Goal: Task Accomplishment & Management: Use online tool/utility

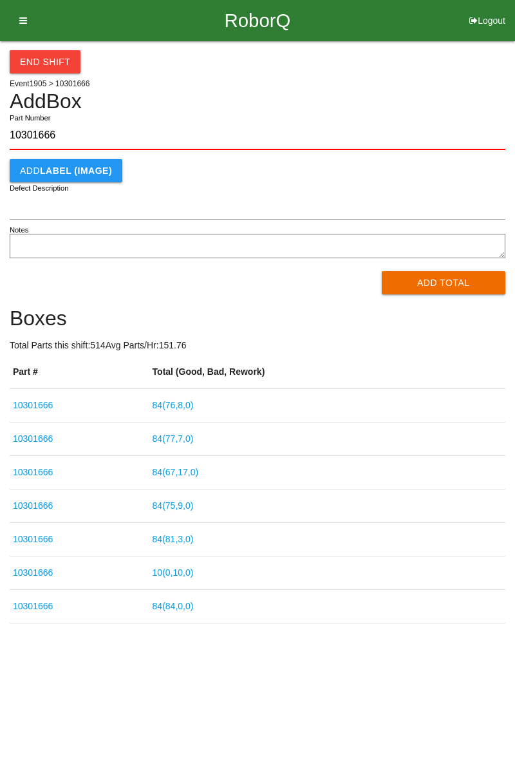
type input "10301666"
click at [439, 283] on button "Add Total" at bounding box center [444, 282] width 124 height 23
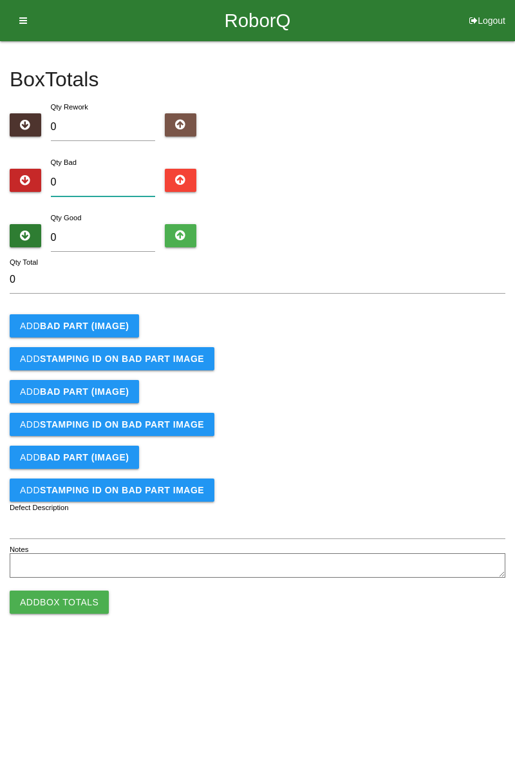
click at [113, 183] on input "0" at bounding box center [103, 183] width 105 height 28
type input "7"
click at [123, 241] on input "0" at bounding box center [103, 238] width 105 height 28
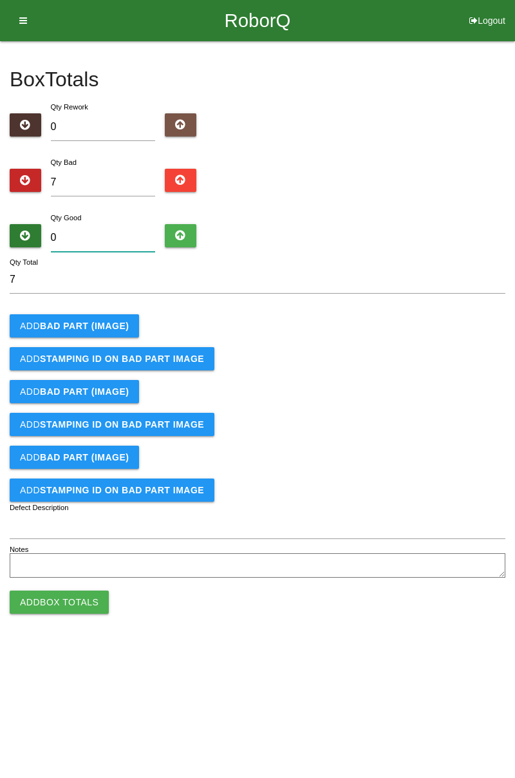
type input "7"
type input "14"
type input "77"
type input "84"
type input "77"
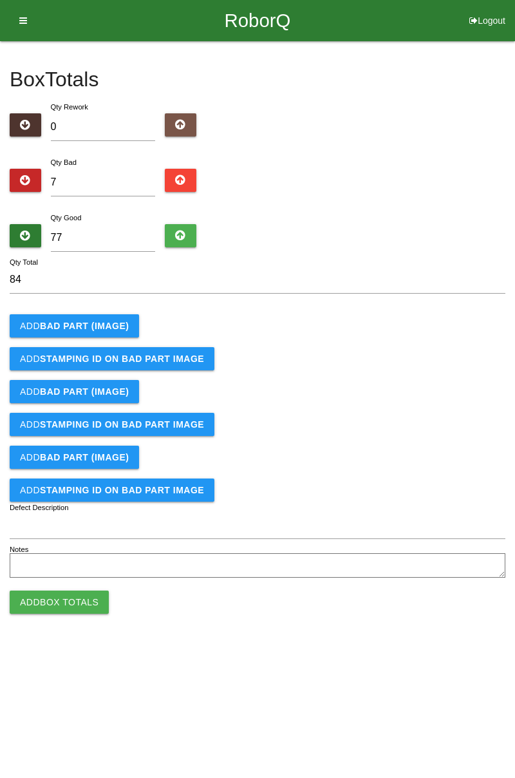
click at [95, 330] on b "BAD PART (IMAGE)" at bounding box center [84, 326] width 89 height 10
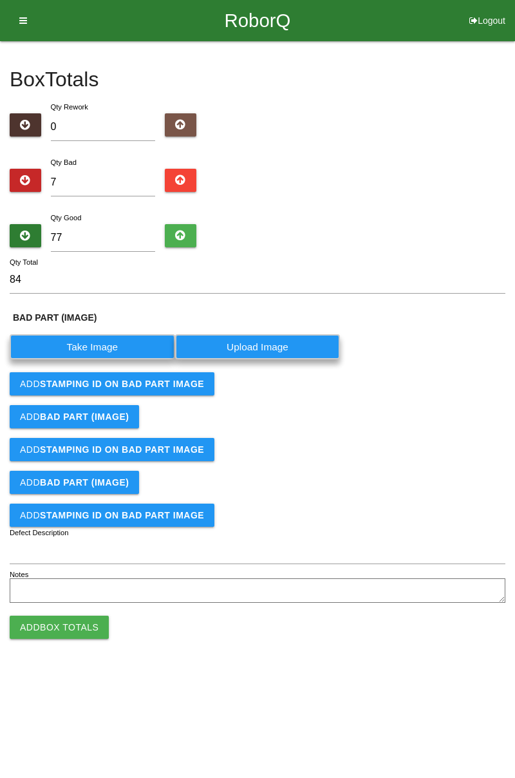
click at [96, 352] on label "Take Image" at bounding box center [92, 346] width 165 height 25
click at [0, 0] on \(IMAGE\) "Take Image" at bounding box center [0, 0] width 0 height 0
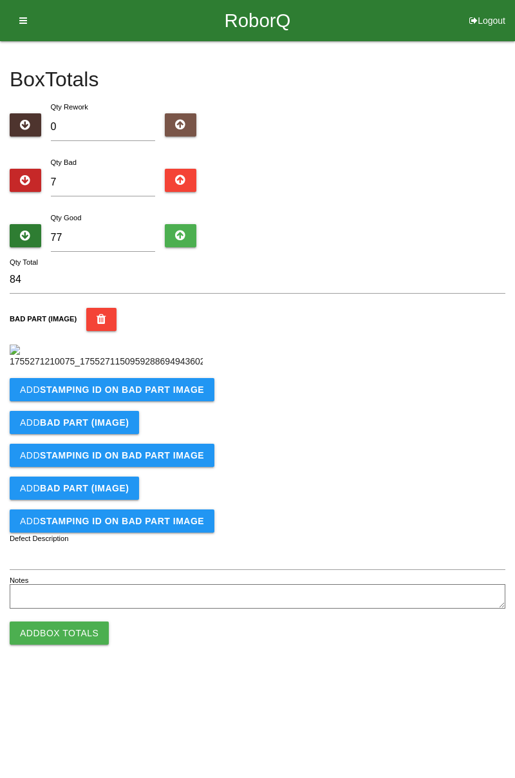
click at [142, 395] on b "STAMPING ID on BAD PART Image" at bounding box center [122, 389] width 164 height 10
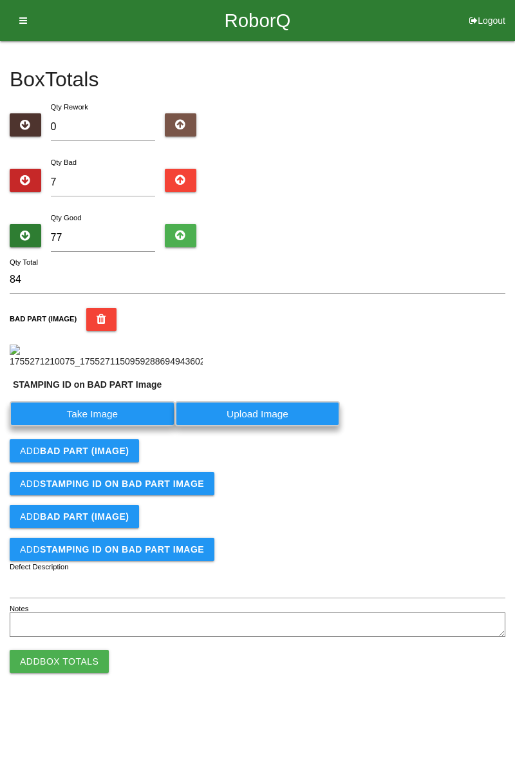
click at [121, 426] on label "Take Image" at bounding box center [92, 413] width 165 height 25
click at [0, 0] on PART "Take Image" at bounding box center [0, 0] width 0 height 0
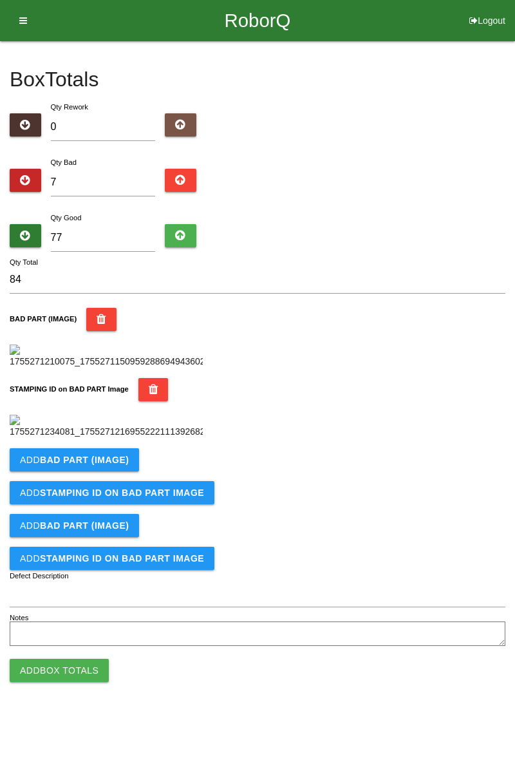
scroll to position [283, 0]
click at [103, 465] on b "BAD PART (IMAGE)" at bounding box center [84, 460] width 89 height 10
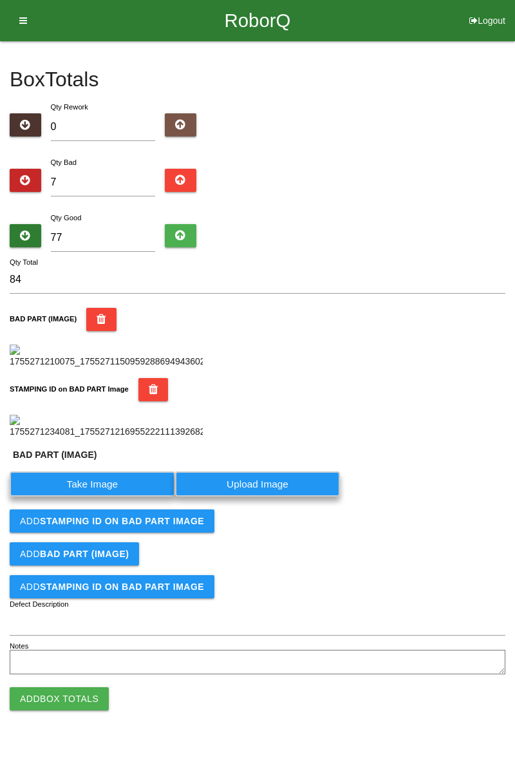
click at [109, 496] on label "Take Image" at bounding box center [92, 483] width 165 height 25
click at [0, 0] on \(IMAGE\) "Take Image" at bounding box center [0, 0] width 0 height 0
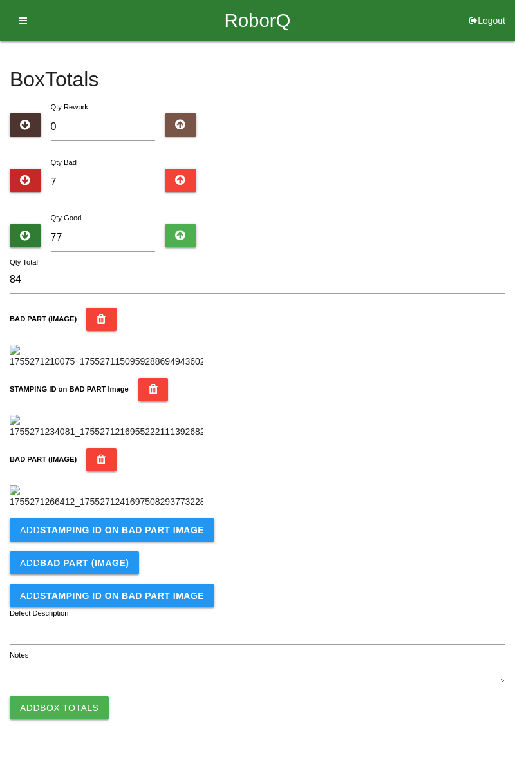
scroll to position [494, 0]
click at [160, 541] on button "Add STAMPING ID on BAD PART Image" at bounding box center [112, 529] width 205 height 23
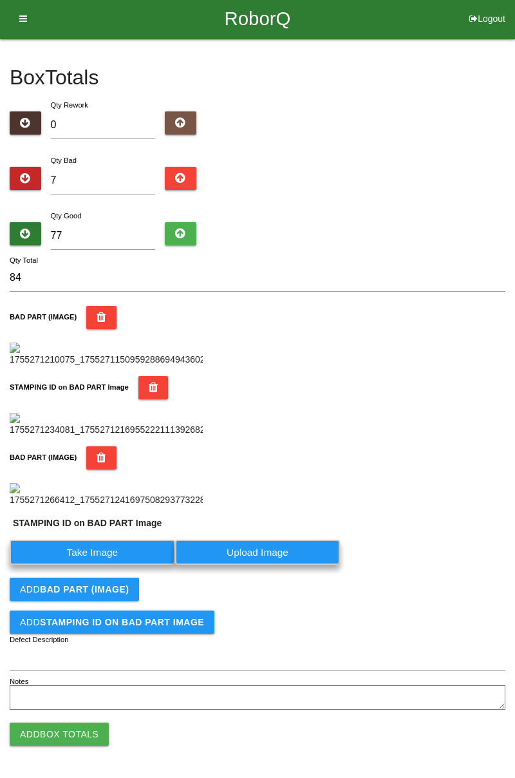
click at [122, 565] on label "Take Image" at bounding box center [92, 552] width 165 height 25
click at [0, 0] on PART "Take Image" at bounding box center [0, 0] width 0 height 0
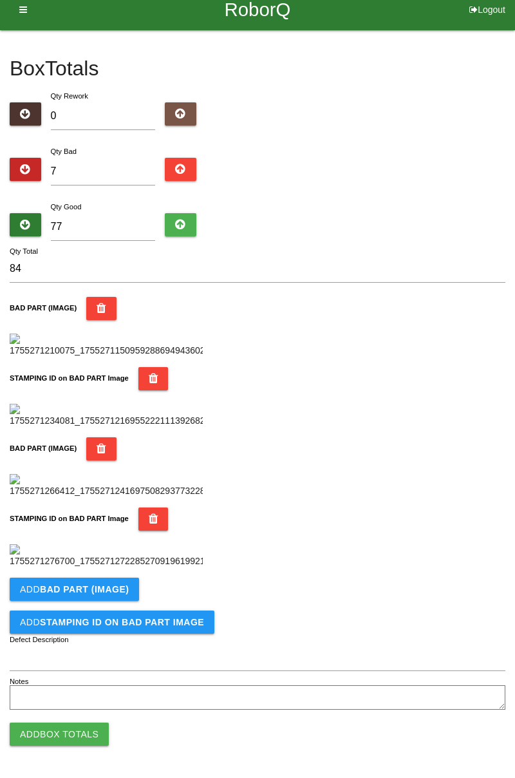
scroll to position [706, 0]
click at [122, 592] on b "BAD PART (IMAGE)" at bounding box center [84, 589] width 89 height 10
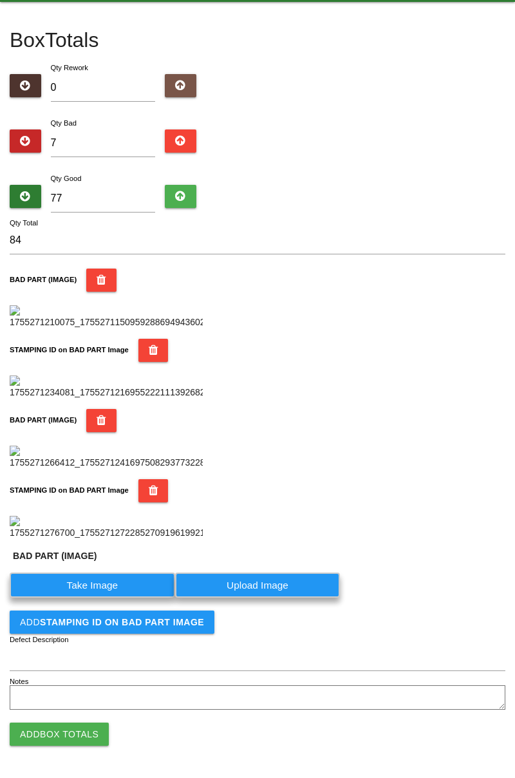
click at [113, 597] on label "Take Image" at bounding box center [92, 584] width 165 height 25
click at [0, 0] on \(IMAGE\) "Take Image" at bounding box center [0, 0] width 0 height 0
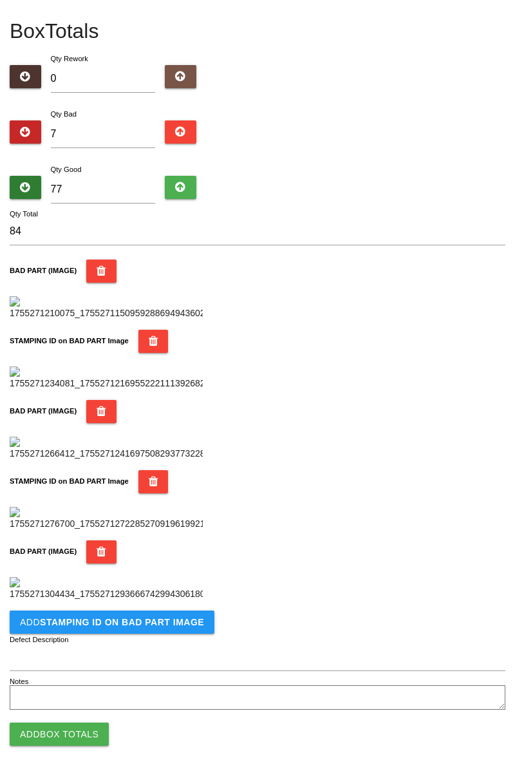
scroll to position [917, 0]
click at [162, 625] on b "STAMPING ID on BAD PART Image" at bounding box center [122, 622] width 164 height 10
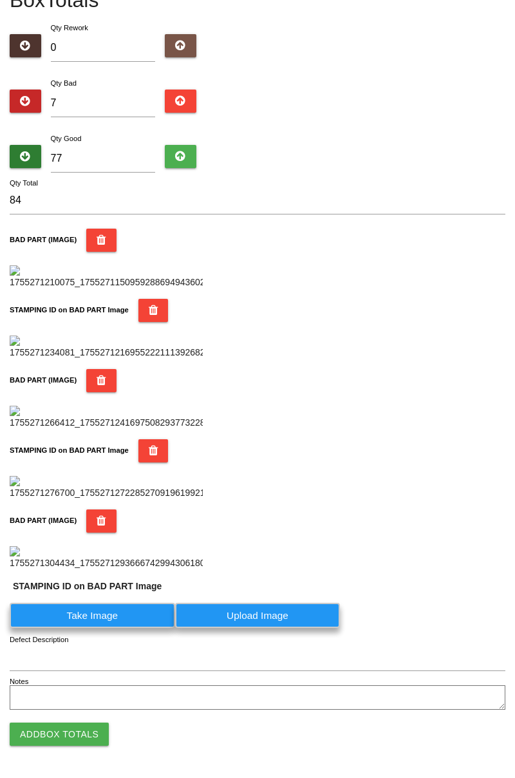
click at [125, 628] on label "Take Image" at bounding box center [92, 615] width 165 height 25
click at [0, 0] on PART "Take Image" at bounding box center [0, 0] width 0 height 0
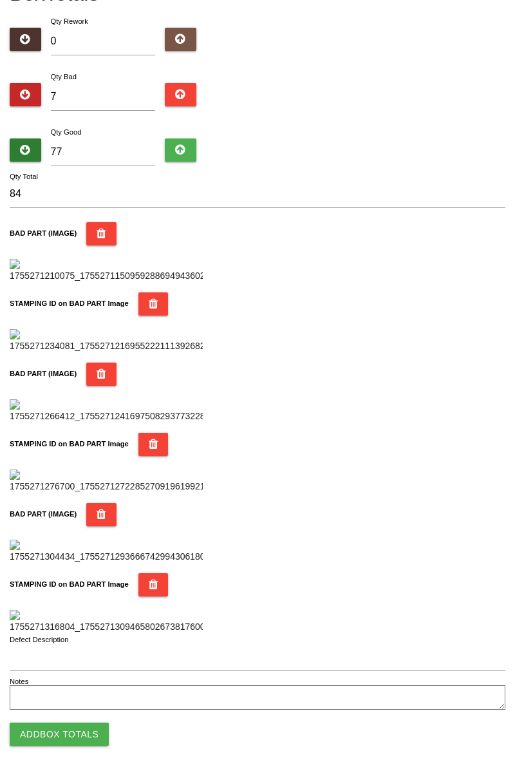
scroll to position [1128, 0]
click at [81, 742] on button "Add Box Totals" at bounding box center [59, 733] width 99 height 23
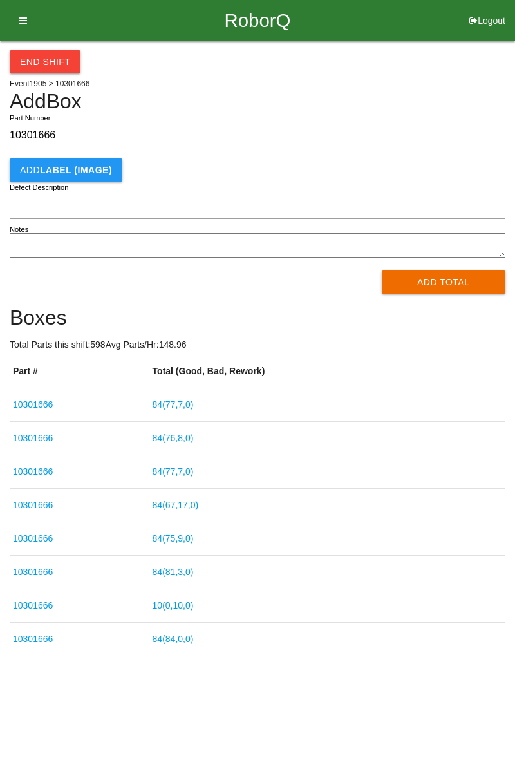
type input "10301666"
click at [445, 292] on button "Add Total" at bounding box center [444, 281] width 124 height 23
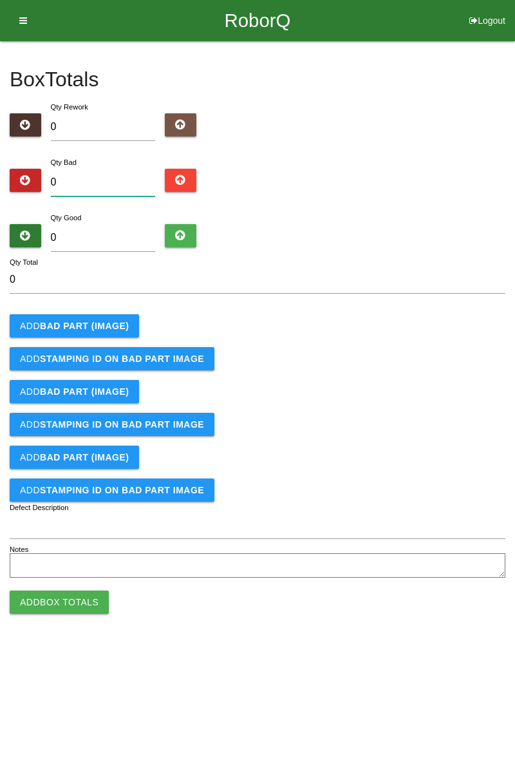
click at [113, 171] on input "0" at bounding box center [103, 183] width 105 height 28
type input "7"
click at [115, 234] on input "0" at bounding box center [103, 238] width 105 height 28
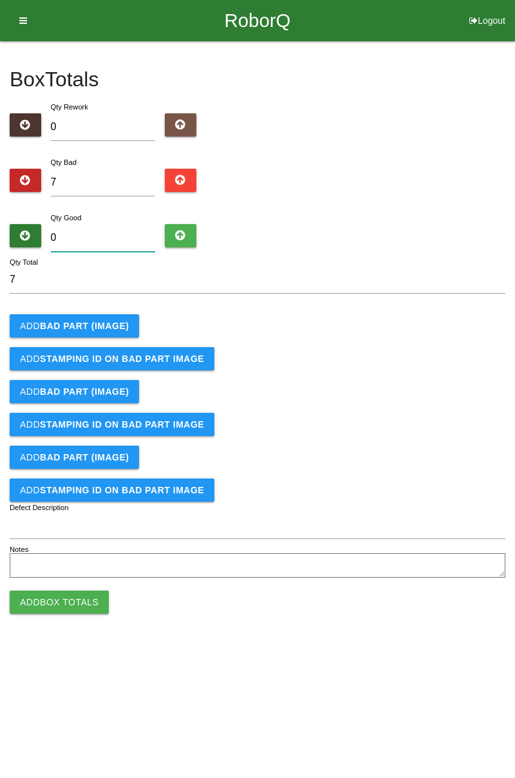
type input "7"
type input "14"
type input "74"
type input "81"
type input "7"
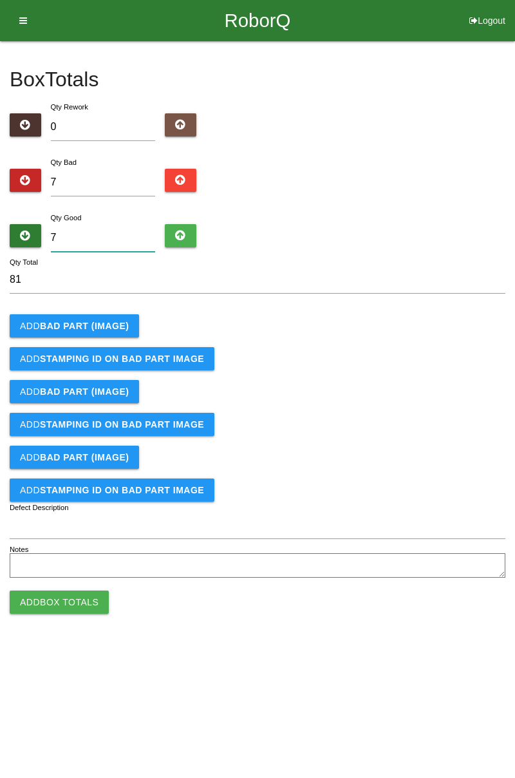
type input "14"
type input "77"
type input "84"
type input "77"
click at [91, 327] on b "BAD PART (IMAGE)" at bounding box center [84, 326] width 89 height 10
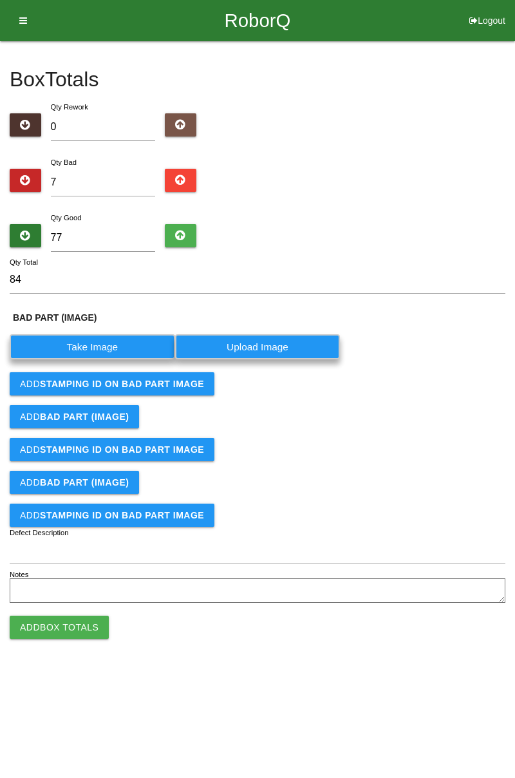
click at [114, 342] on label "Take Image" at bounding box center [92, 346] width 165 height 25
click at [0, 0] on \(IMAGE\) "Take Image" at bounding box center [0, 0] width 0 height 0
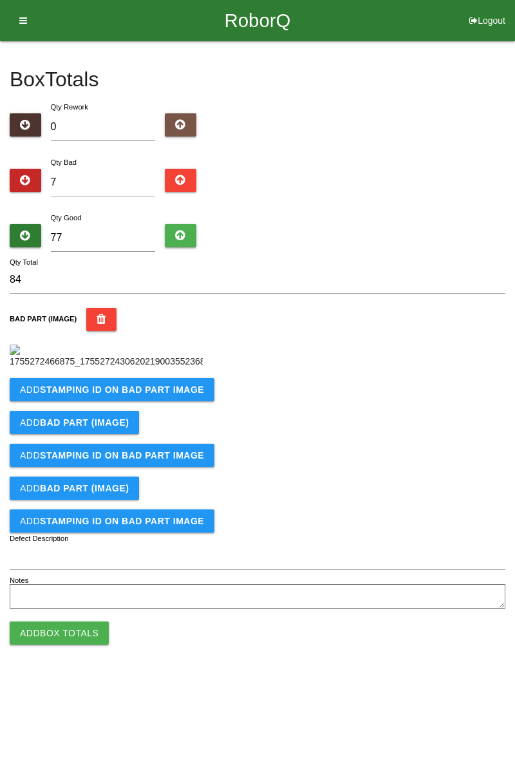
scroll to position [72, 0]
click at [146, 395] on b "STAMPING ID on BAD PART Image" at bounding box center [122, 389] width 164 height 10
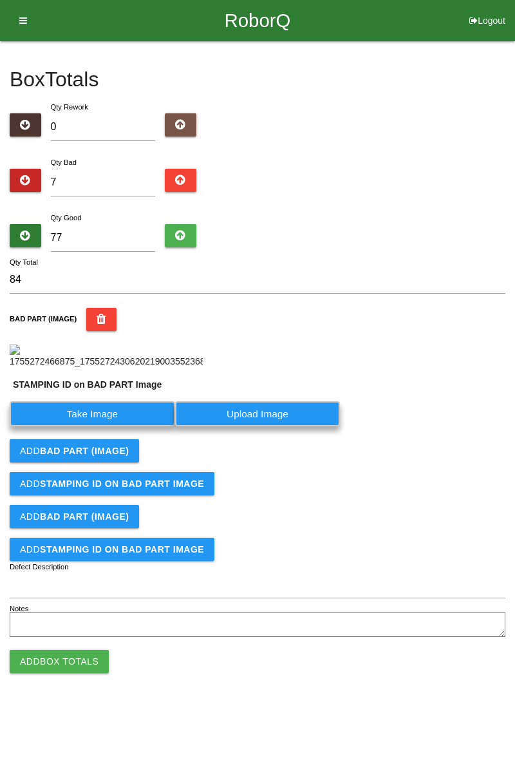
click at [126, 426] on label "Take Image" at bounding box center [92, 413] width 165 height 25
click at [0, 0] on PART "Take Image" at bounding box center [0, 0] width 0 height 0
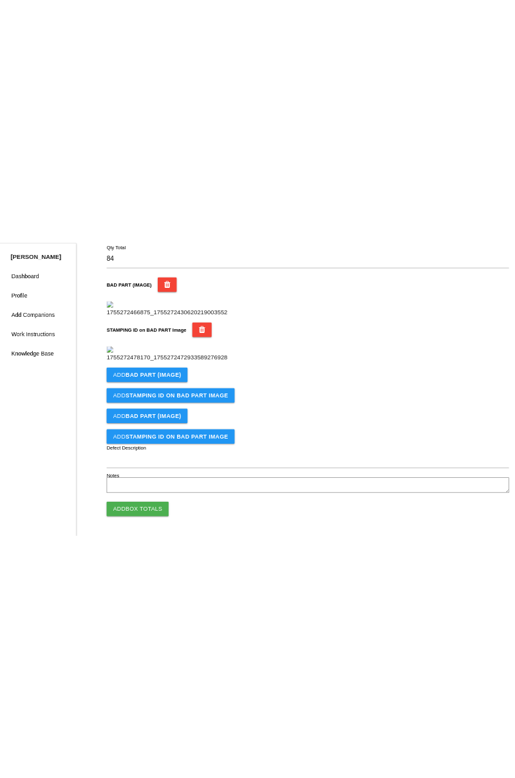
scroll to position [283, 0]
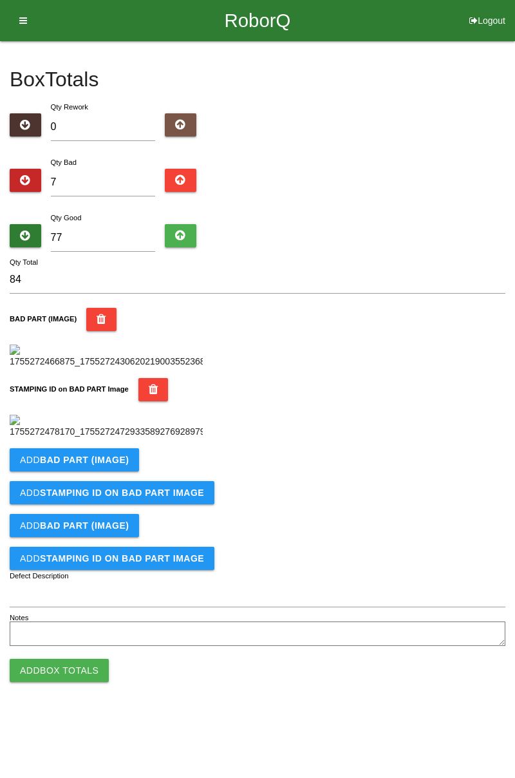
click at [111, 465] on b "BAD PART (IMAGE)" at bounding box center [84, 460] width 89 height 10
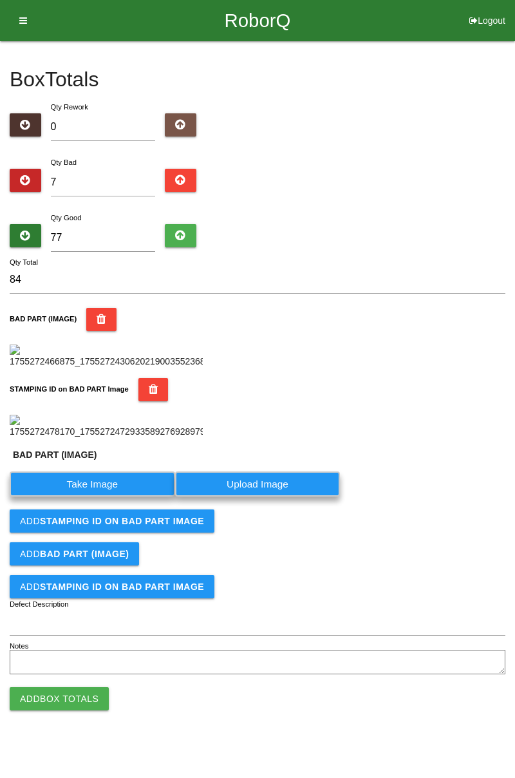
click at [116, 496] on label "Take Image" at bounding box center [92, 483] width 165 height 25
click at [0, 0] on \(IMAGE\) "Take Image" at bounding box center [0, 0] width 0 height 0
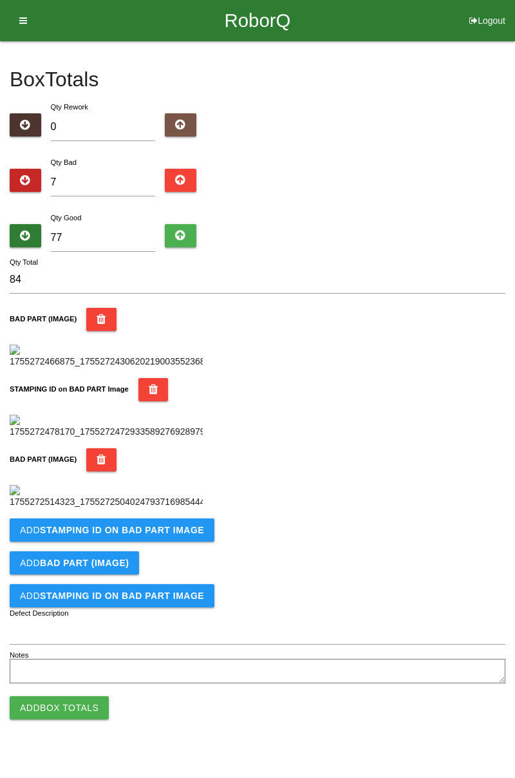
scroll to position [494, 0]
click at [144, 535] on b "STAMPING ID on BAD PART Image" at bounding box center [122, 530] width 164 height 10
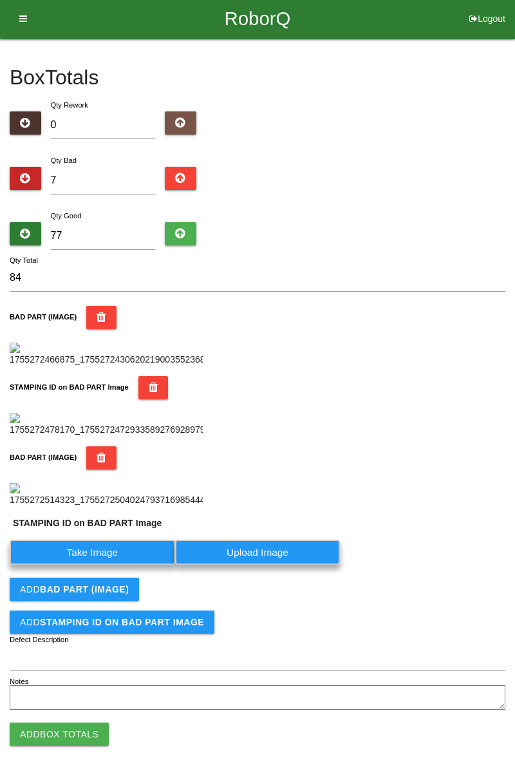
click at [120, 565] on label "Take Image" at bounding box center [92, 552] width 165 height 25
click at [0, 0] on PART "Take Image" at bounding box center [0, 0] width 0 height 0
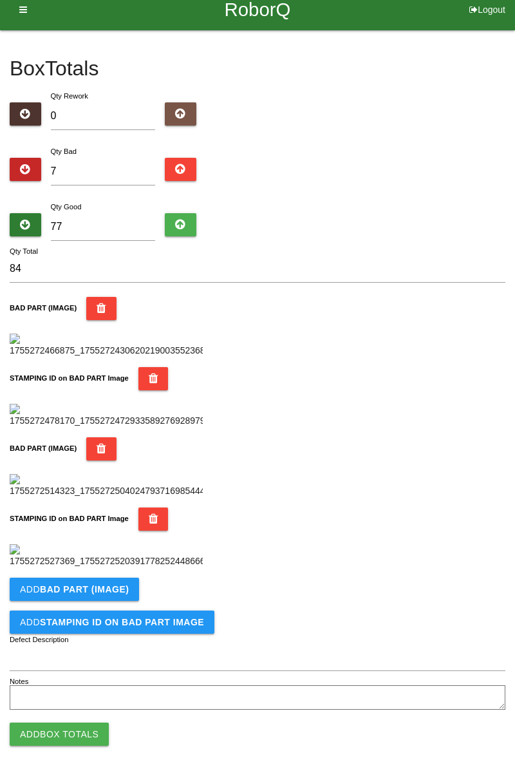
scroll to position [706, 0]
click at [113, 592] on b "BAD PART (IMAGE)" at bounding box center [84, 589] width 89 height 10
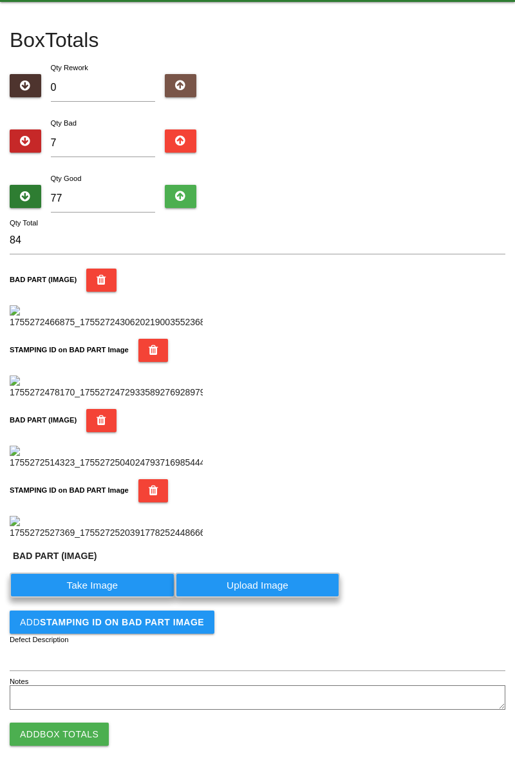
click at [106, 597] on label "Take Image" at bounding box center [92, 584] width 165 height 25
click at [0, 0] on \(IMAGE\) "Take Image" at bounding box center [0, 0] width 0 height 0
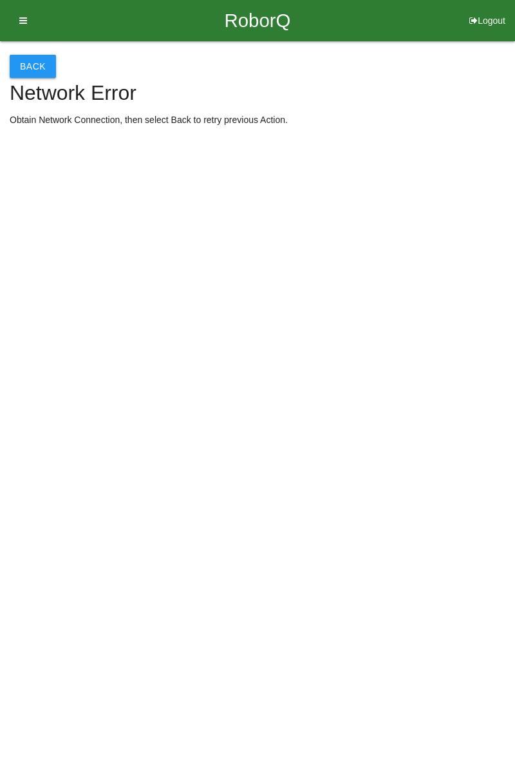
click at [42, 66] on button "Back" at bounding box center [33, 66] width 46 height 23
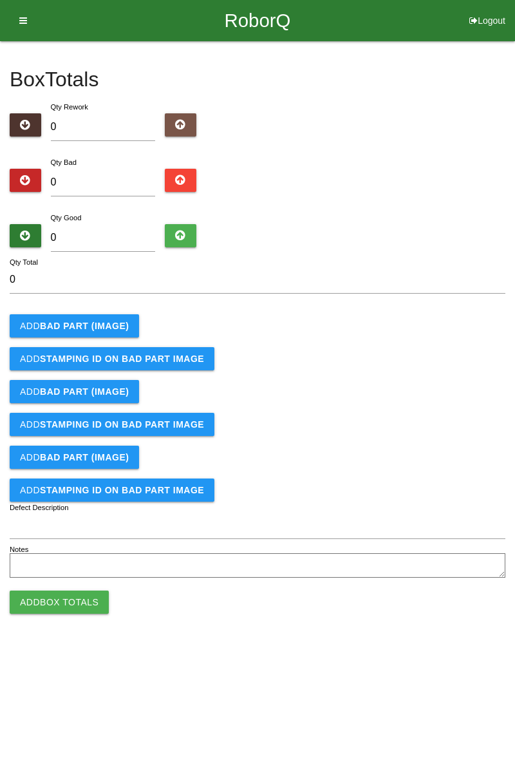
click at [492, 10] on button "Logout" at bounding box center [487, 5] width 55 height 10
select select "Worker"
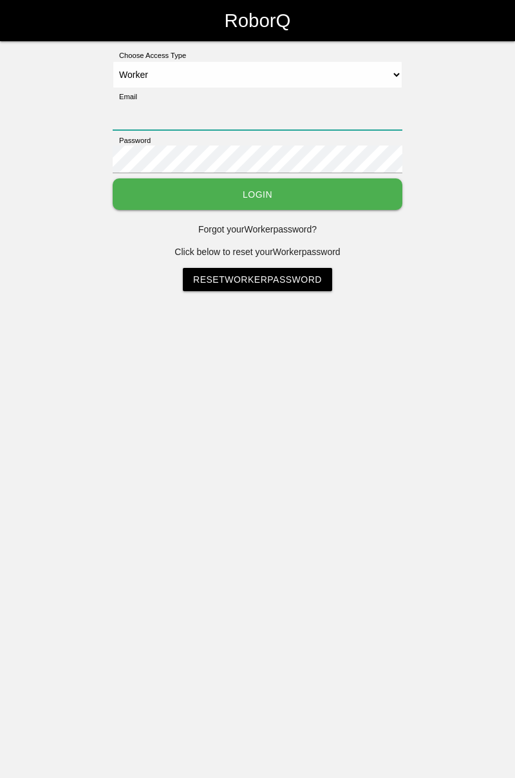
click at [249, 104] on input "Email" at bounding box center [258, 116] width 290 height 28
type input "cedric.prestigeqrt@gmail.com"
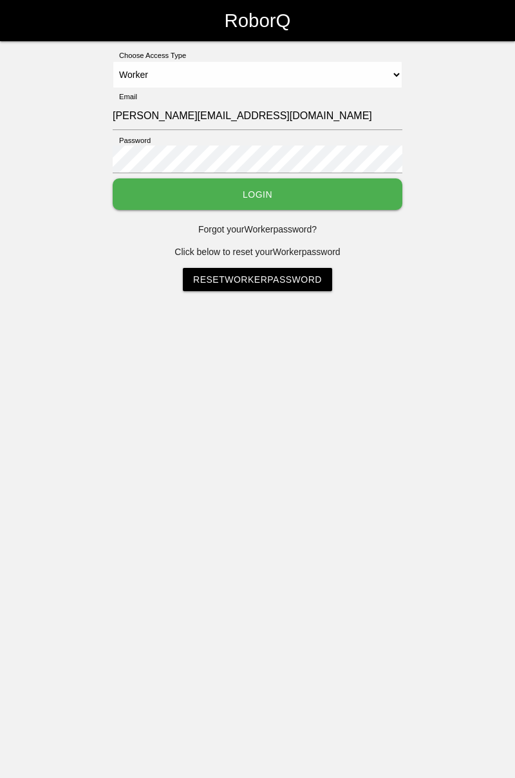
click at [113, 178] on button "Login" at bounding box center [258, 194] width 290 height 32
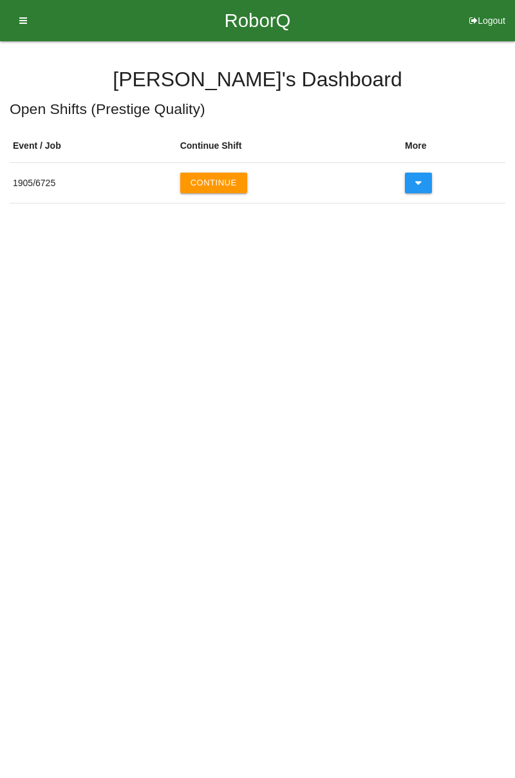
click at [224, 175] on button "Continue" at bounding box center [213, 183] width 67 height 21
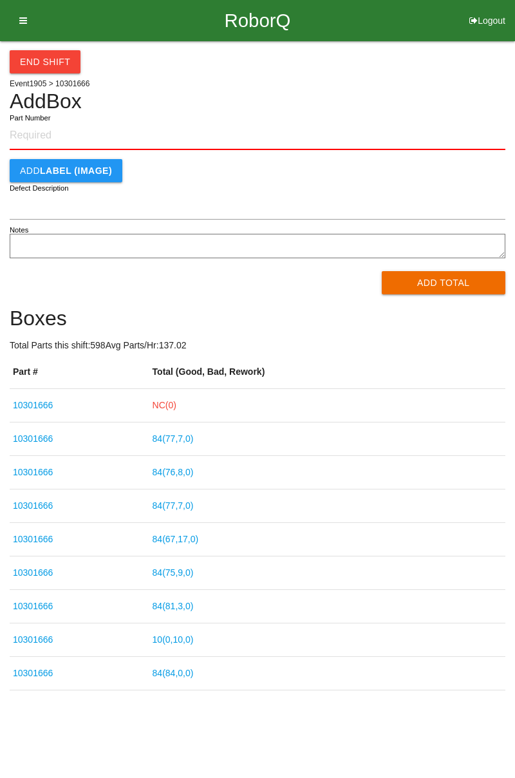
click at [176, 404] on link "NC( 0 )" at bounding box center [165, 405] width 24 height 10
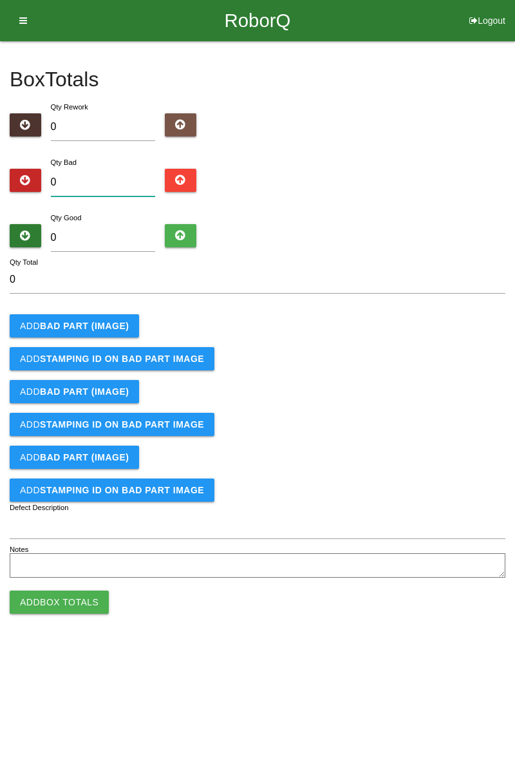
click at [93, 179] on input "0" at bounding box center [103, 183] width 105 height 28
type input "7"
click at [98, 233] on input "0" at bounding box center [103, 238] width 105 height 28
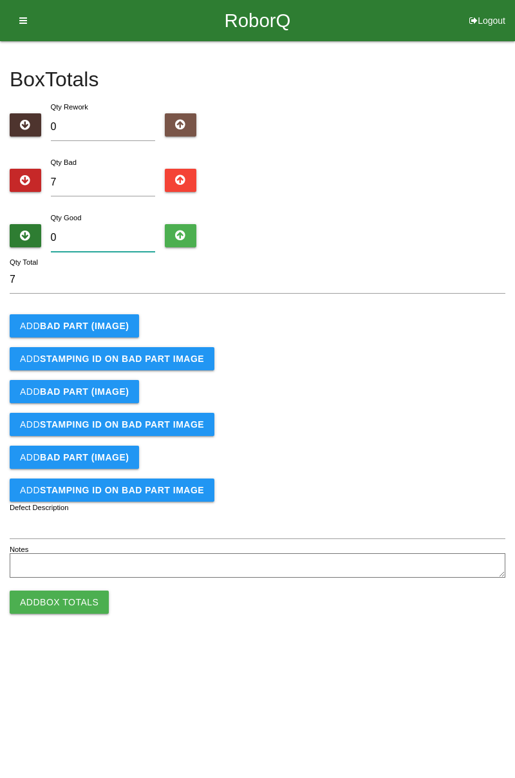
type input "7"
type input "14"
type input "77"
type input "84"
type input "77"
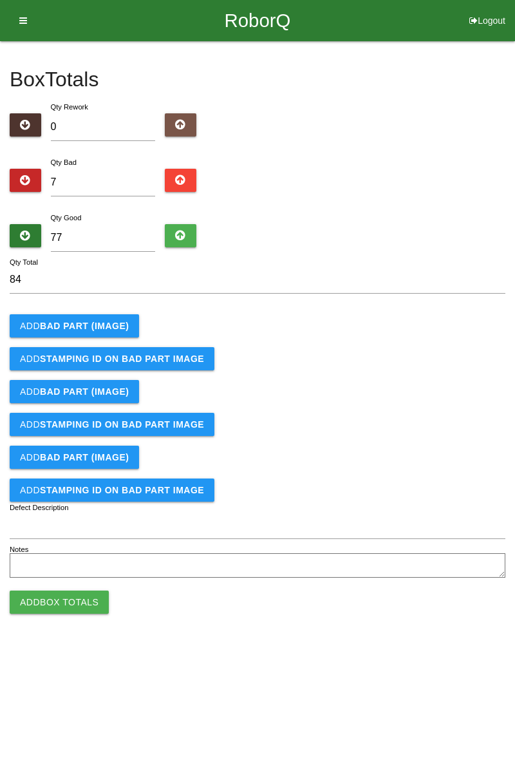
click at [84, 326] on b "BAD PART (IMAGE)" at bounding box center [84, 326] width 89 height 10
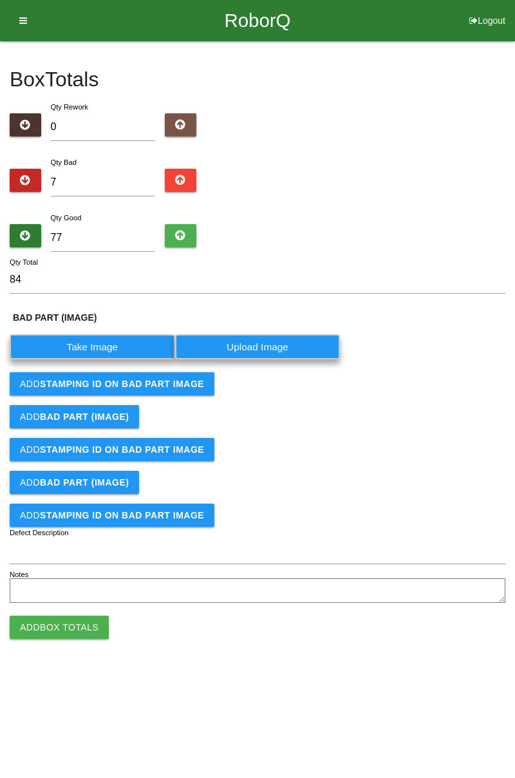
click at [123, 339] on label "Take Image" at bounding box center [92, 346] width 165 height 25
click at [0, 0] on \(IMAGE\) "Take Image" at bounding box center [0, 0] width 0 height 0
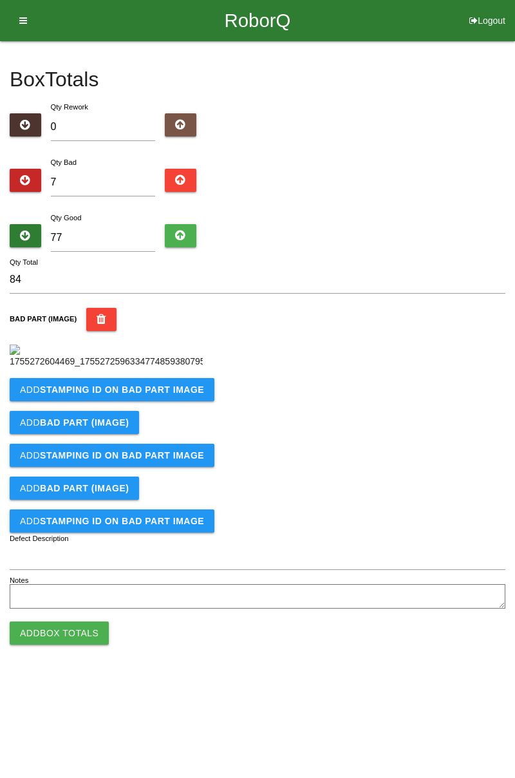
click at [108, 395] on b "STAMPING ID on BAD PART Image" at bounding box center [122, 389] width 164 height 10
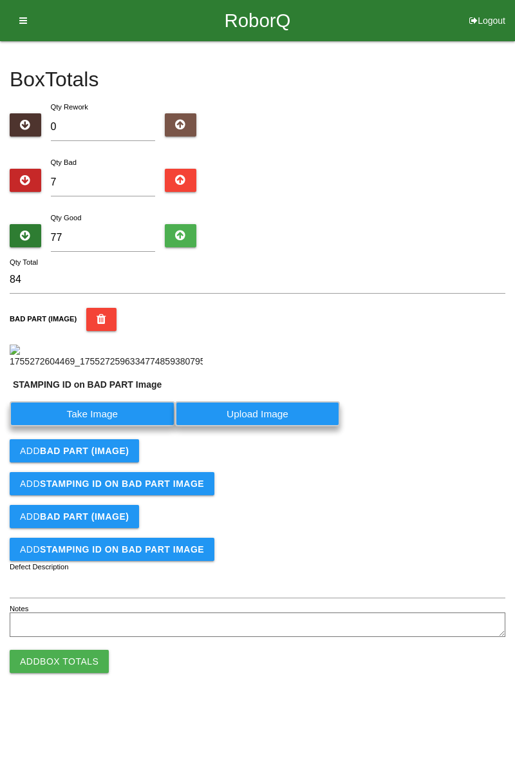
click at [117, 426] on label "Take Image" at bounding box center [92, 413] width 165 height 25
click at [0, 0] on PART "Take Image" at bounding box center [0, 0] width 0 height 0
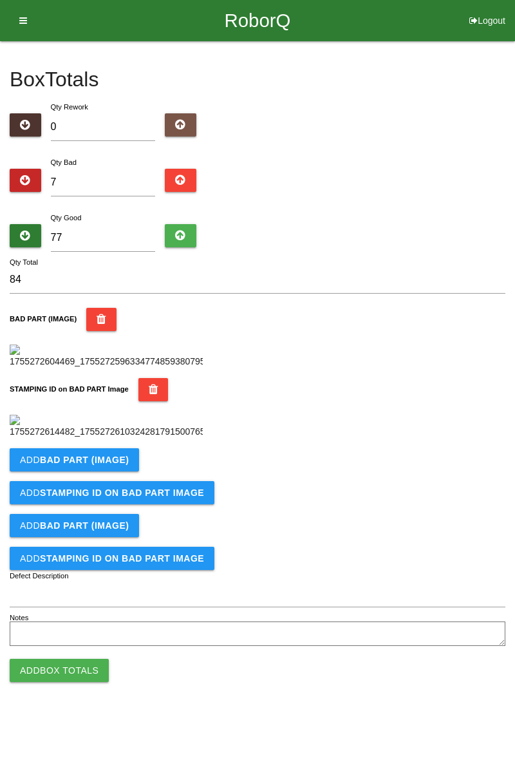
scroll to position [283, 0]
click at [116, 471] on button "Add BAD PART (IMAGE)" at bounding box center [74, 459] width 129 height 23
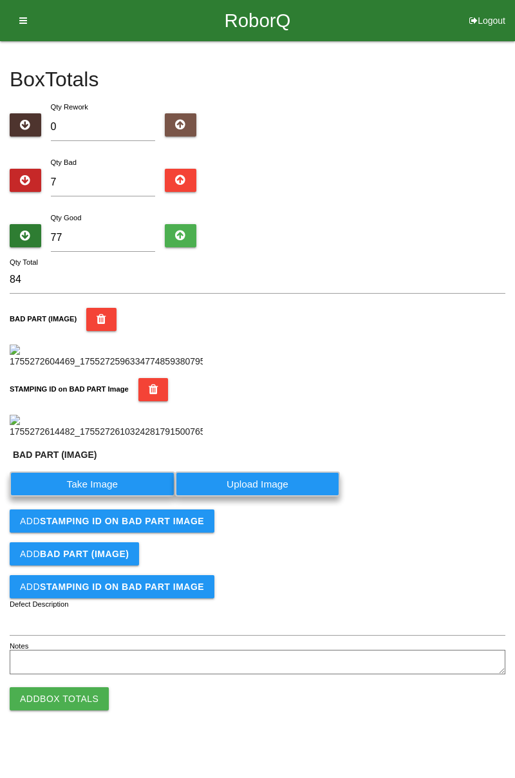
click at [106, 496] on label "Take Image" at bounding box center [92, 483] width 165 height 25
click at [0, 0] on \(IMAGE\) "Take Image" at bounding box center [0, 0] width 0 height 0
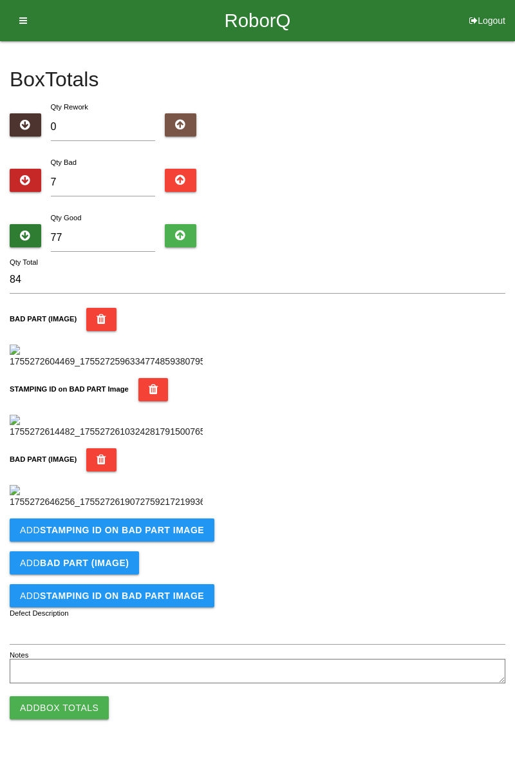
scroll to position [494, 0]
click at [159, 541] on button "Add STAMPING ID on BAD PART Image" at bounding box center [112, 529] width 205 height 23
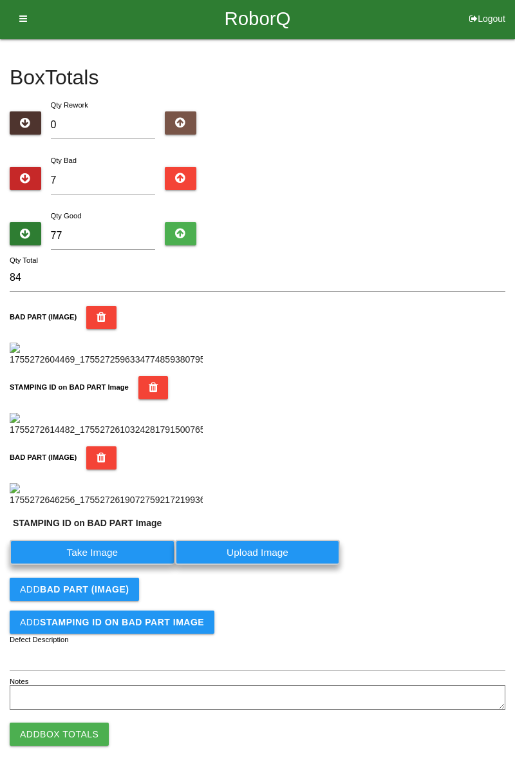
click at [114, 565] on label "Take Image" at bounding box center [92, 552] width 165 height 25
click at [0, 0] on PART "Take Image" at bounding box center [0, 0] width 0 height 0
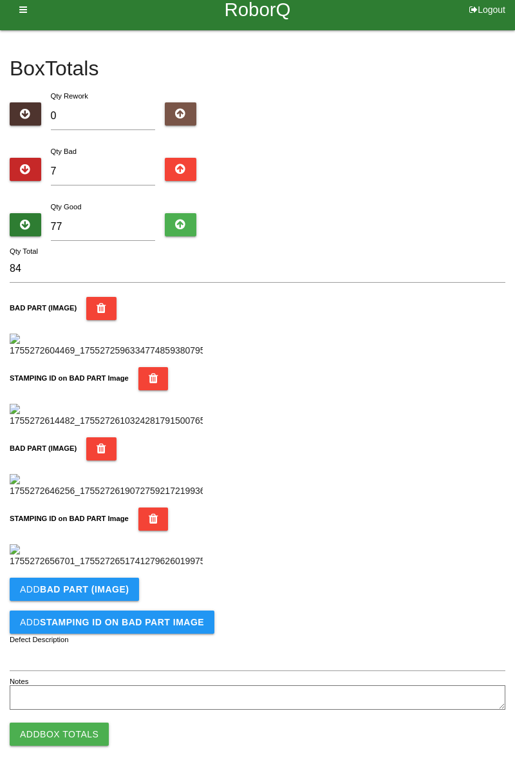
scroll to position [706, 0]
click at [129, 593] on button "Add BAD PART (IMAGE)" at bounding box center [74, 589] width 129 height 23
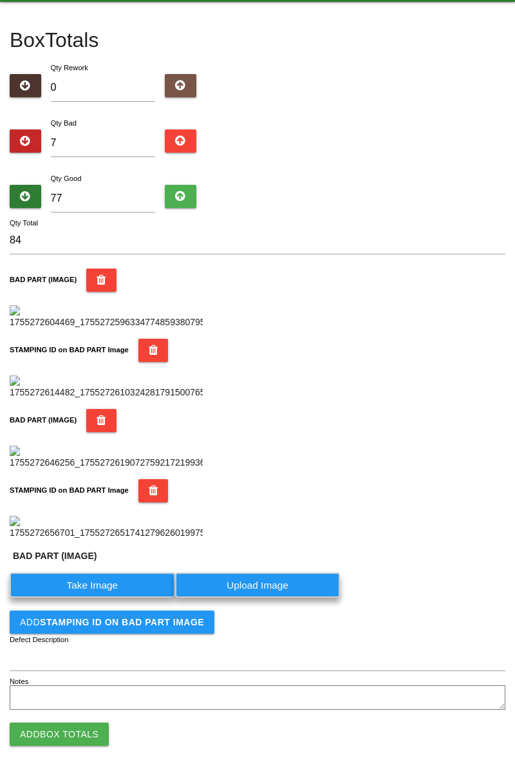
click at [124, 597] on label "Take Image" at bounding box center [92, 584] width 165 height 25
click at [0, 0] on \(IMAGE\) "Take Image" at bounding box center [0, 0] width 0 height 0
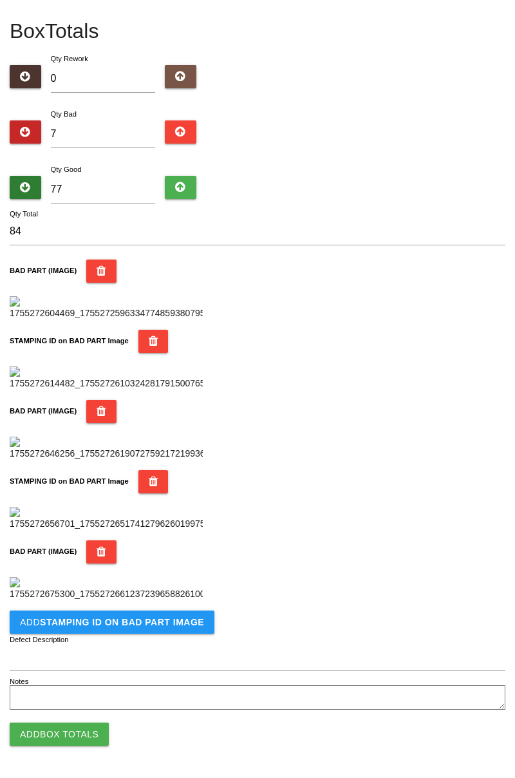
scroll to position [917, 0]
click at [155, 623] on b "STAMPING ID on BAD PART Image" at bounding box center [122, 622] width 164 height 10
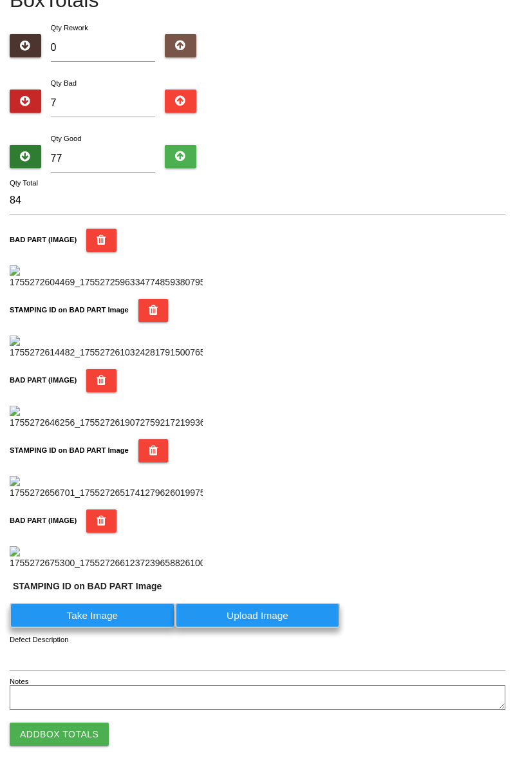
click at [91, 628] on label "Take Image" at bounding box center [92, 615] width 165 height 25
click at [0, 0] on PART "Take Image" at bounding box center [0, 0] width 0 height 0
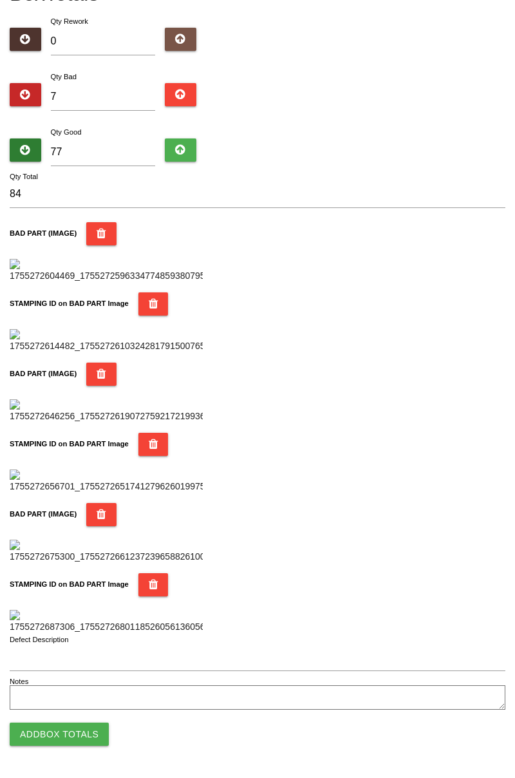
scroll to position [1128, 0]
click at [75, 738] on button "Add Box Totals" at bounding box center [59, 733] width 99 height 23
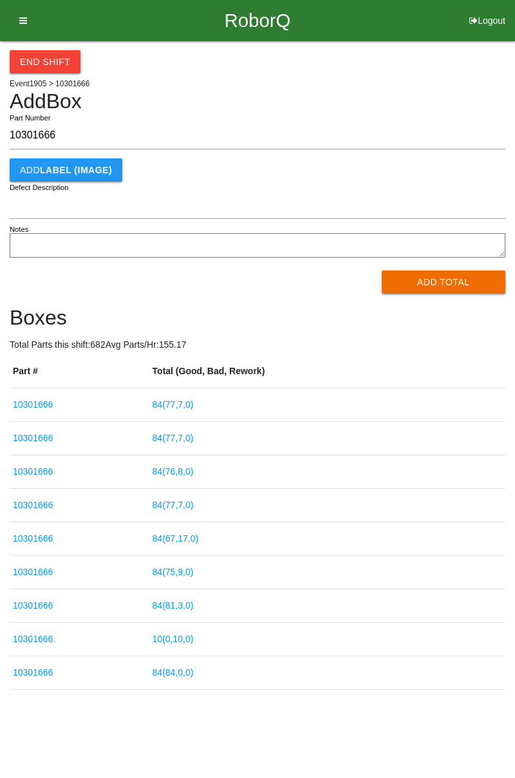
type input "10301666"
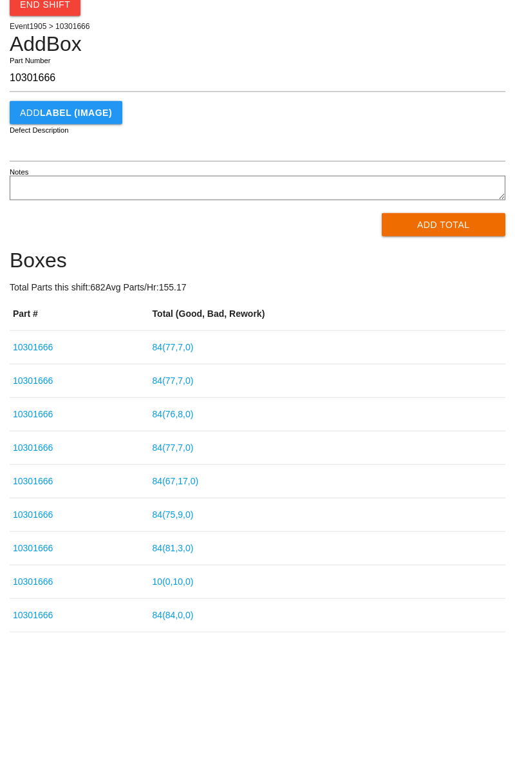
click at [507, 88] on div "End Shift Event 1905 > 10301666 Add Box 10301666 Part Number Add LABEL (IMAGE) …" at bounding box center [257, 365] width 515 height 648
